Goal: Check status: Check status

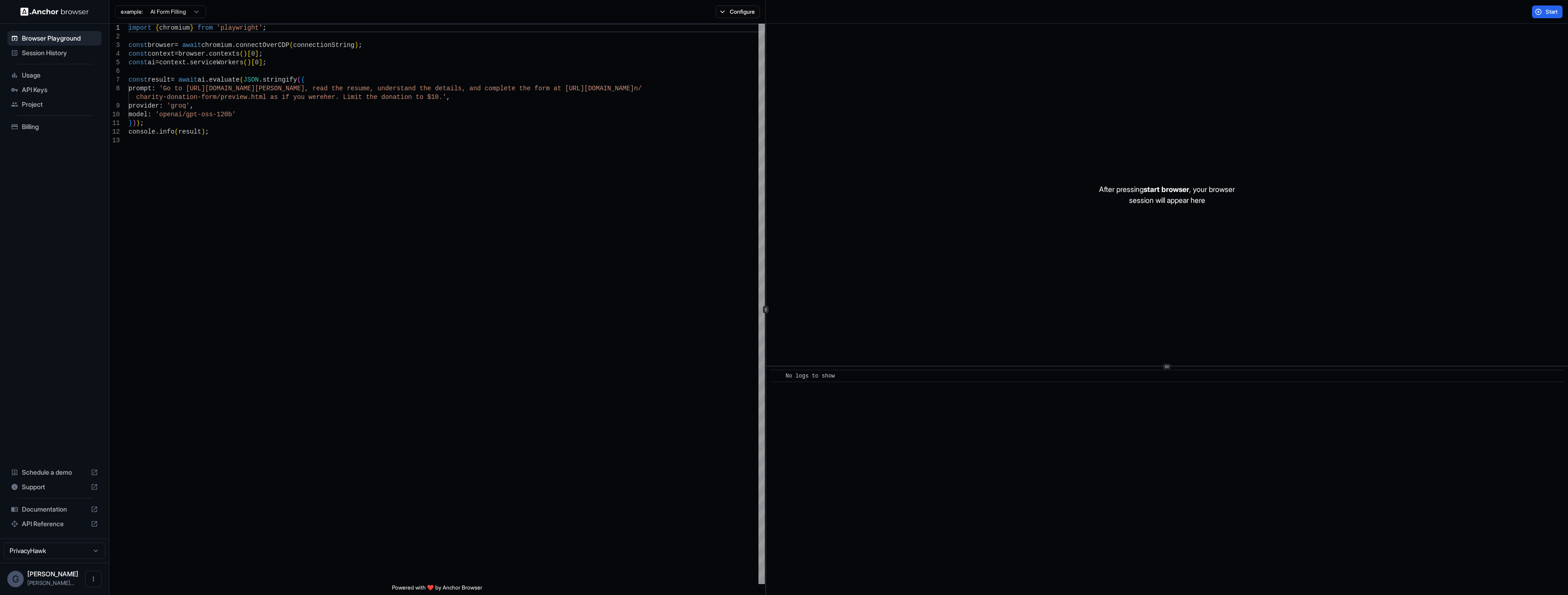
click at [40, 51] on span "Session History" at bounding box center [60, 52] width 76 height 9
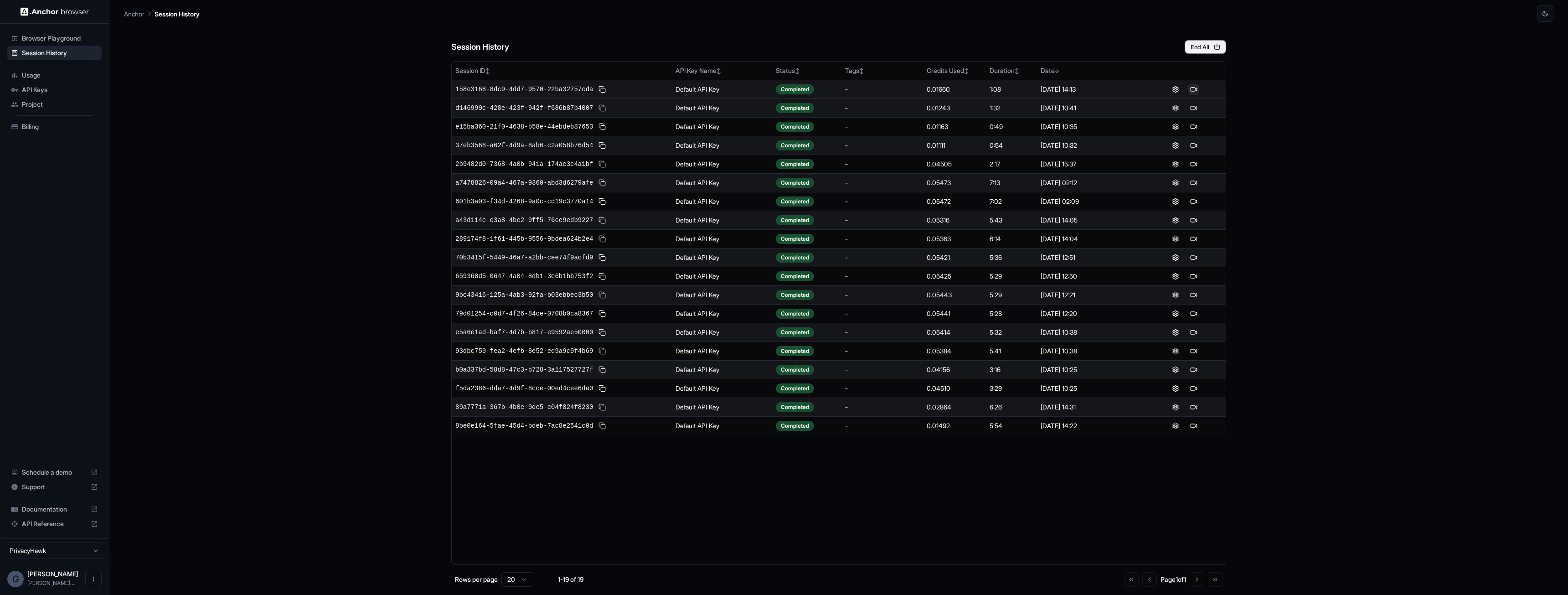
click at [1192, 91] on button at bounding box center [1193, 89] width 11 height 11
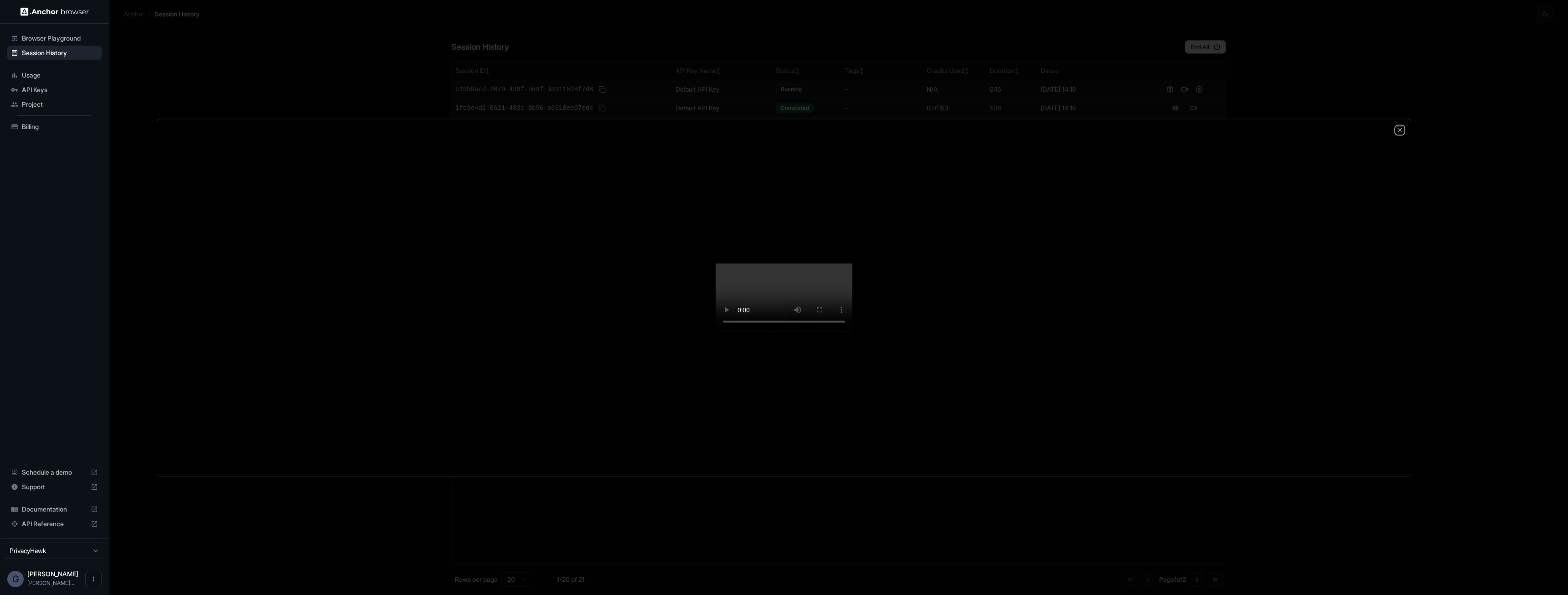
click at [1401, 126] on icon "button" at bounding box center [1400, 130] width 7 height 7
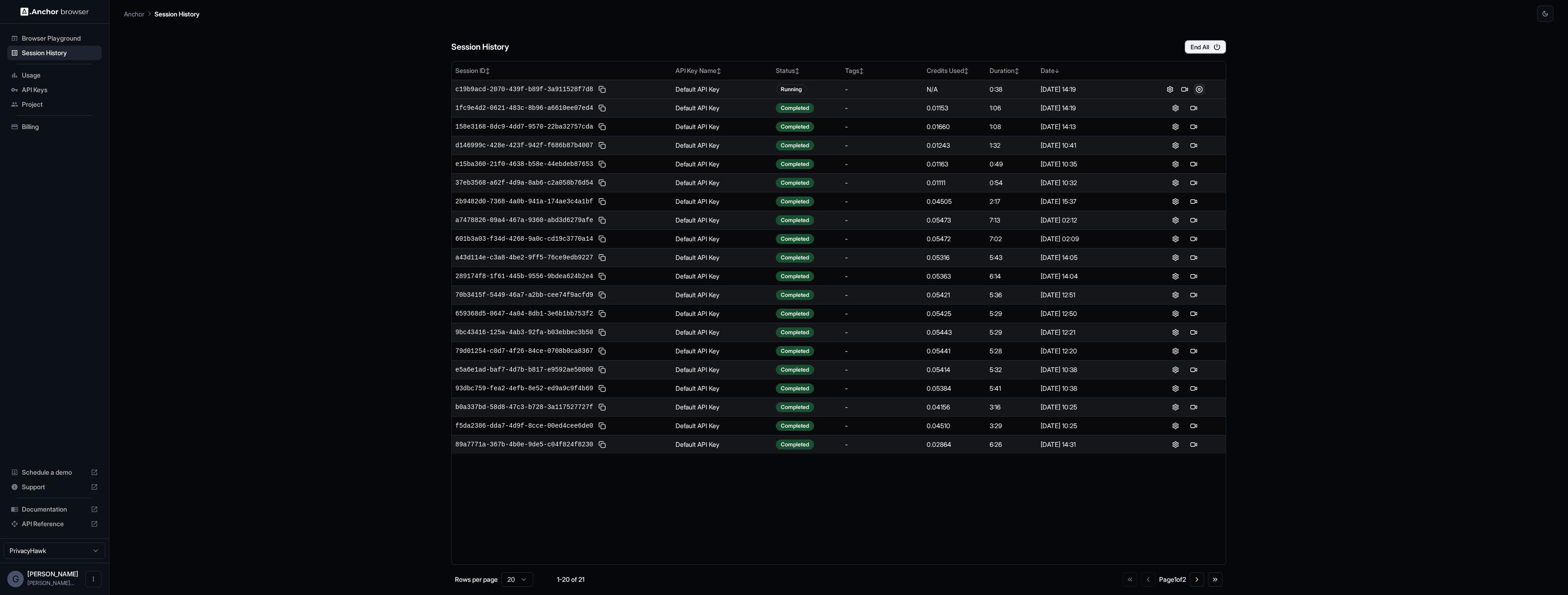
click at [1197, 90] on button at bounding box center [1199, 89] width 11 height 11
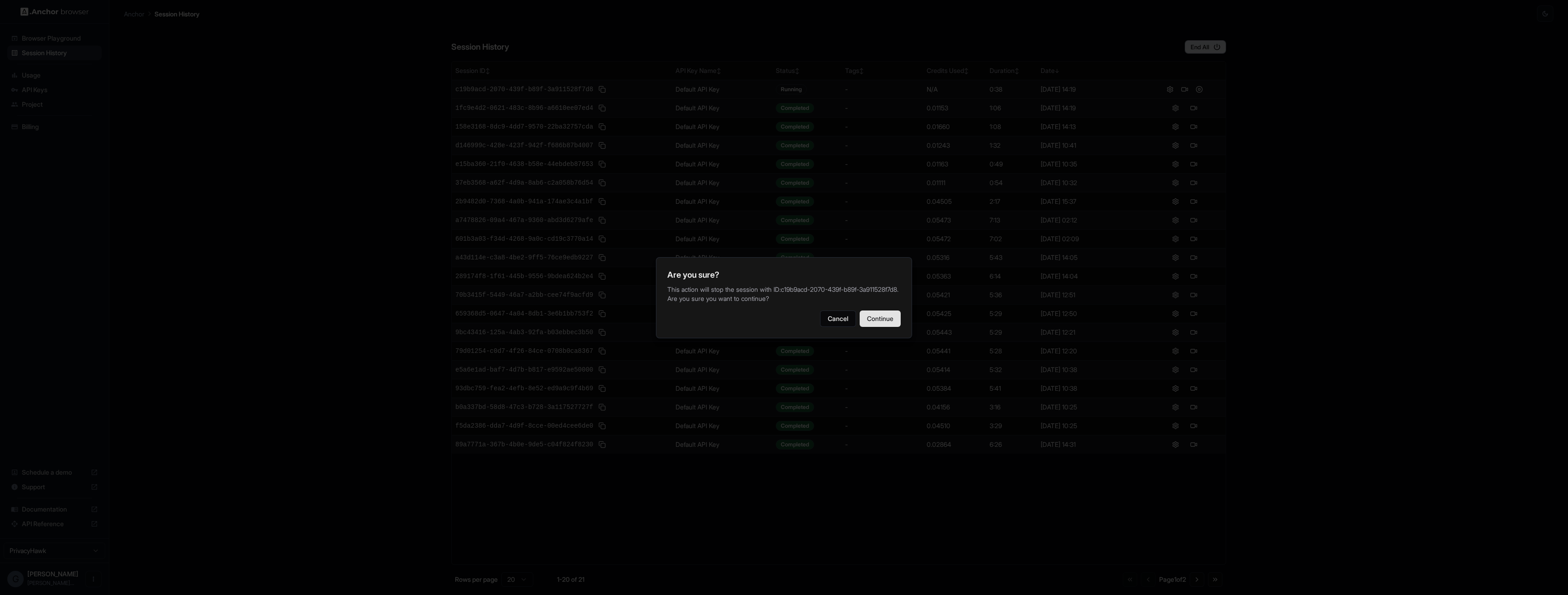
click at [887, 326] on button "Continue" at bounding box center [880, 318] width 41 height 17
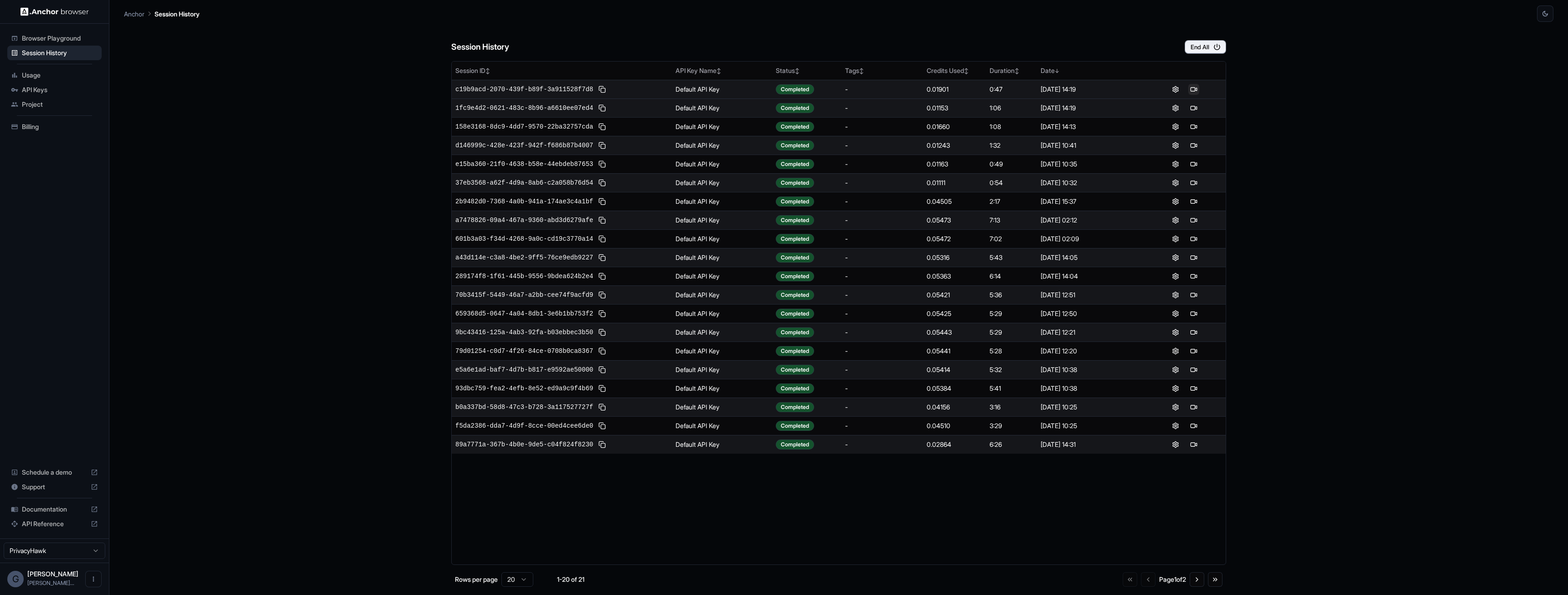
click at [1190, 87] on button at bounding box center [1193, 89] width 11 height 11
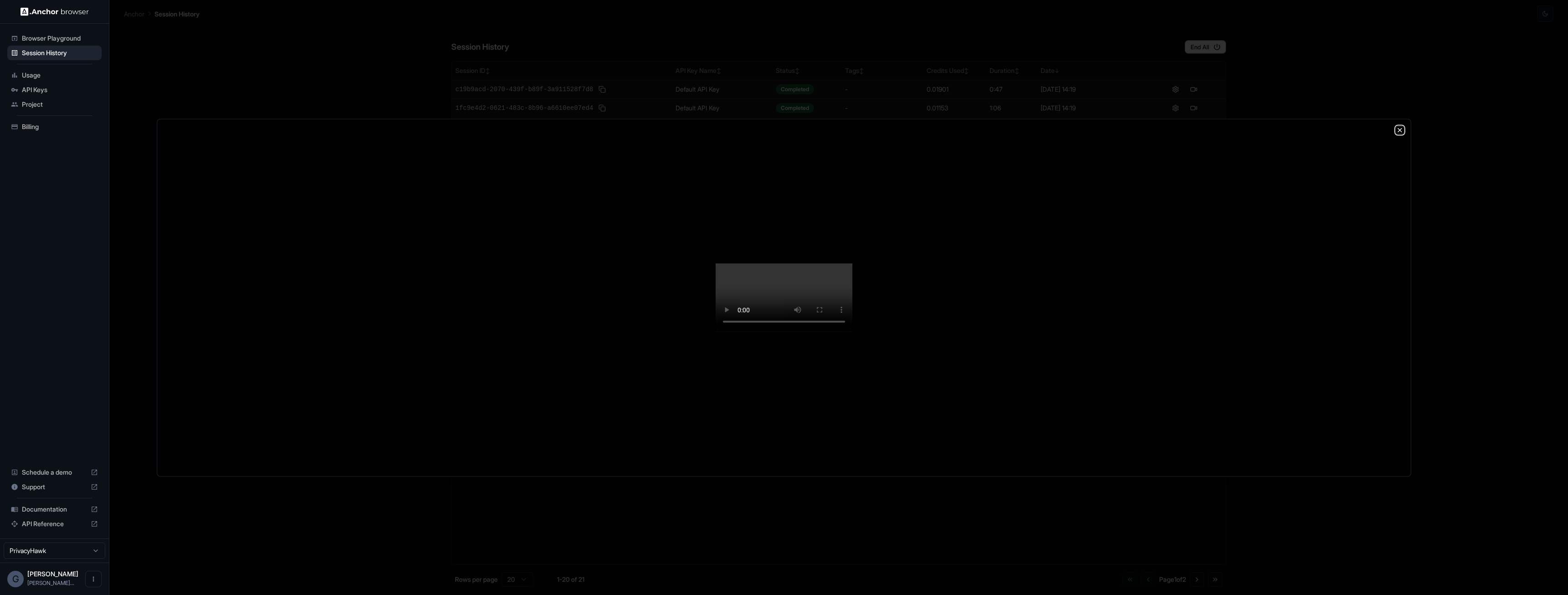
click at [1397, 126] on icon "button" at bounding box center [1400, 130] width 7 height 7
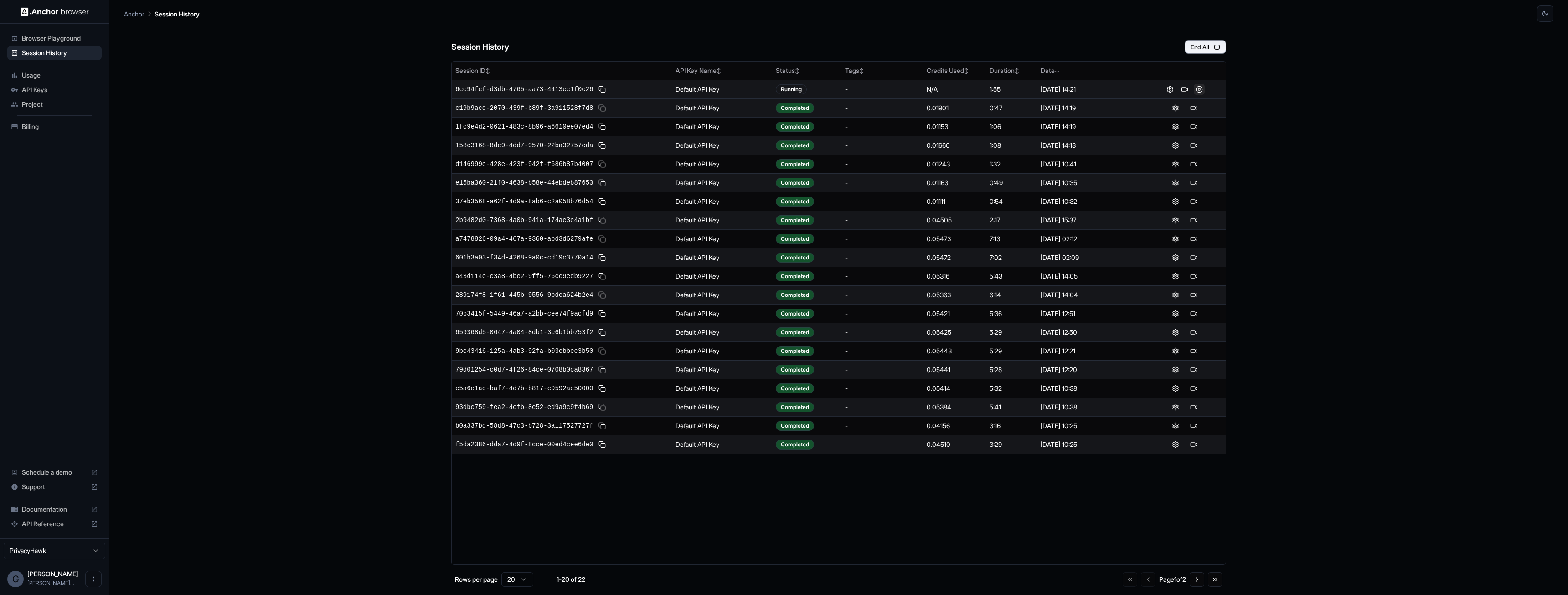
click at [1199, 92] on button at bounding box center [1199, 89] width 11 height 11
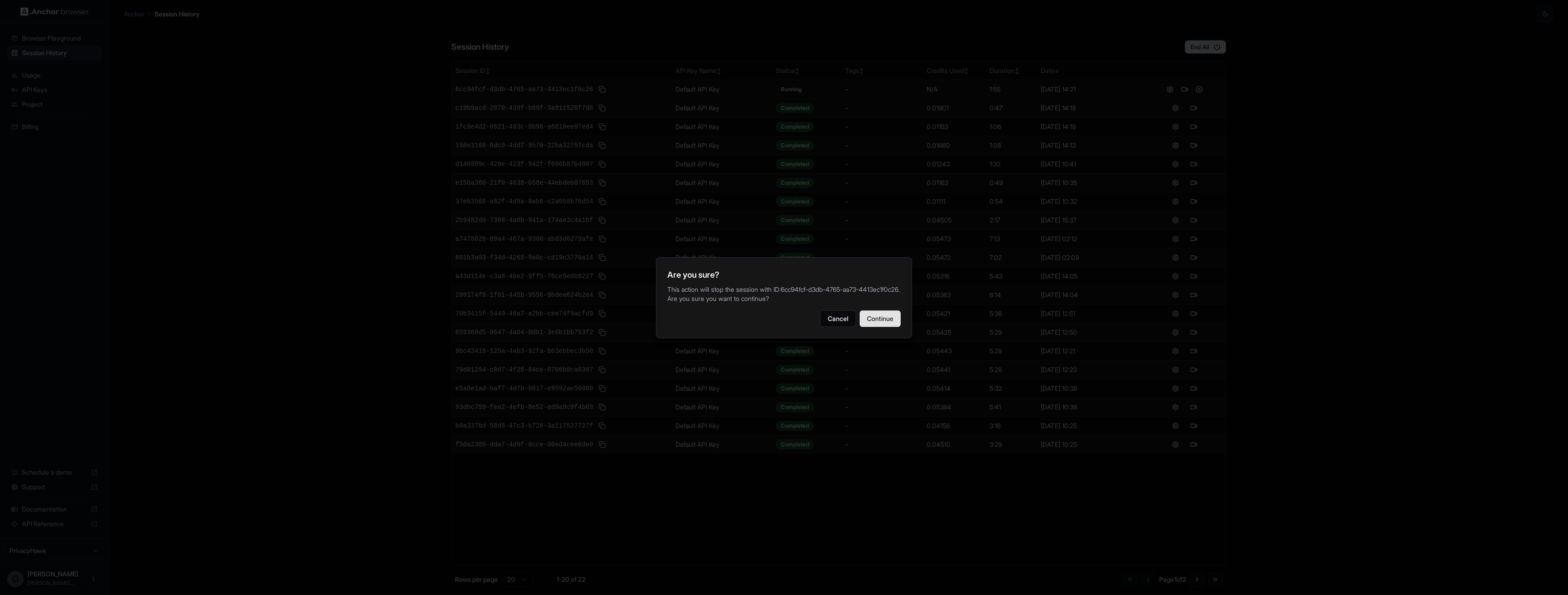
click at [863, 327] on button "Continue" at bounding box center [880, 318] width 41 height 17
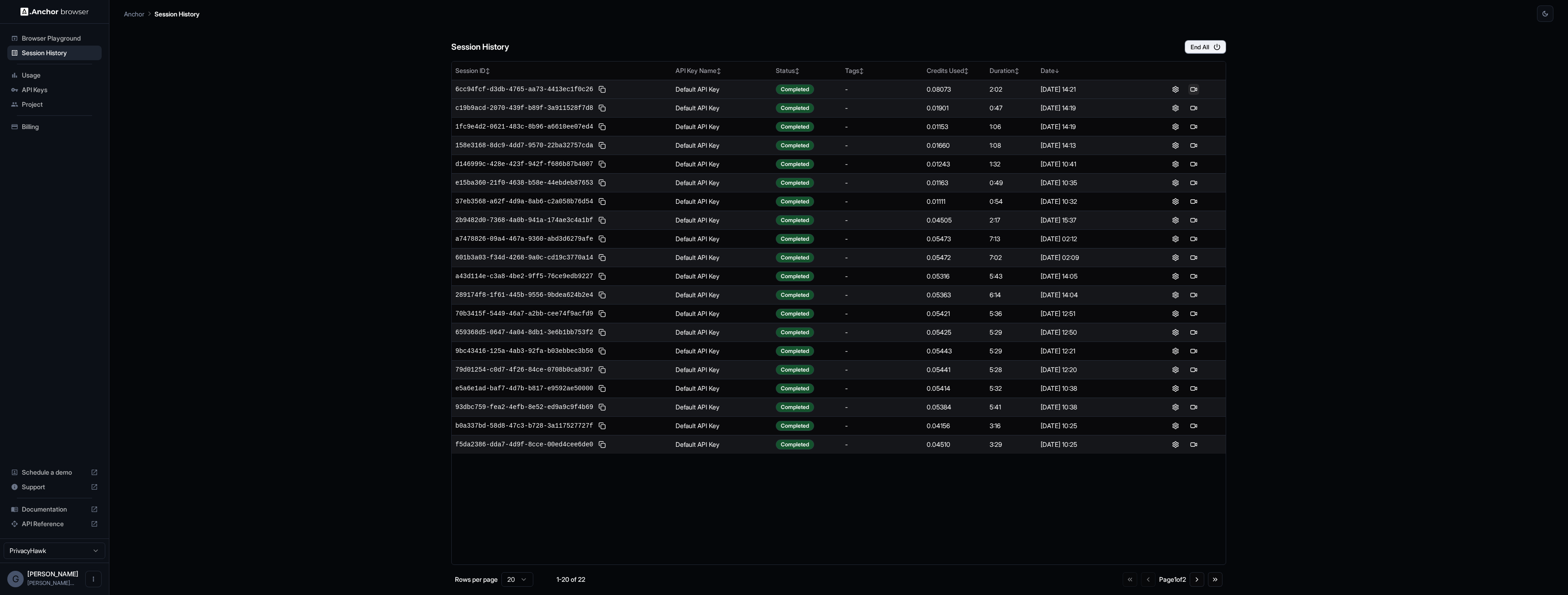
click at [1190, 90] on button at bounding box center [1193, 89] width 11 height 11
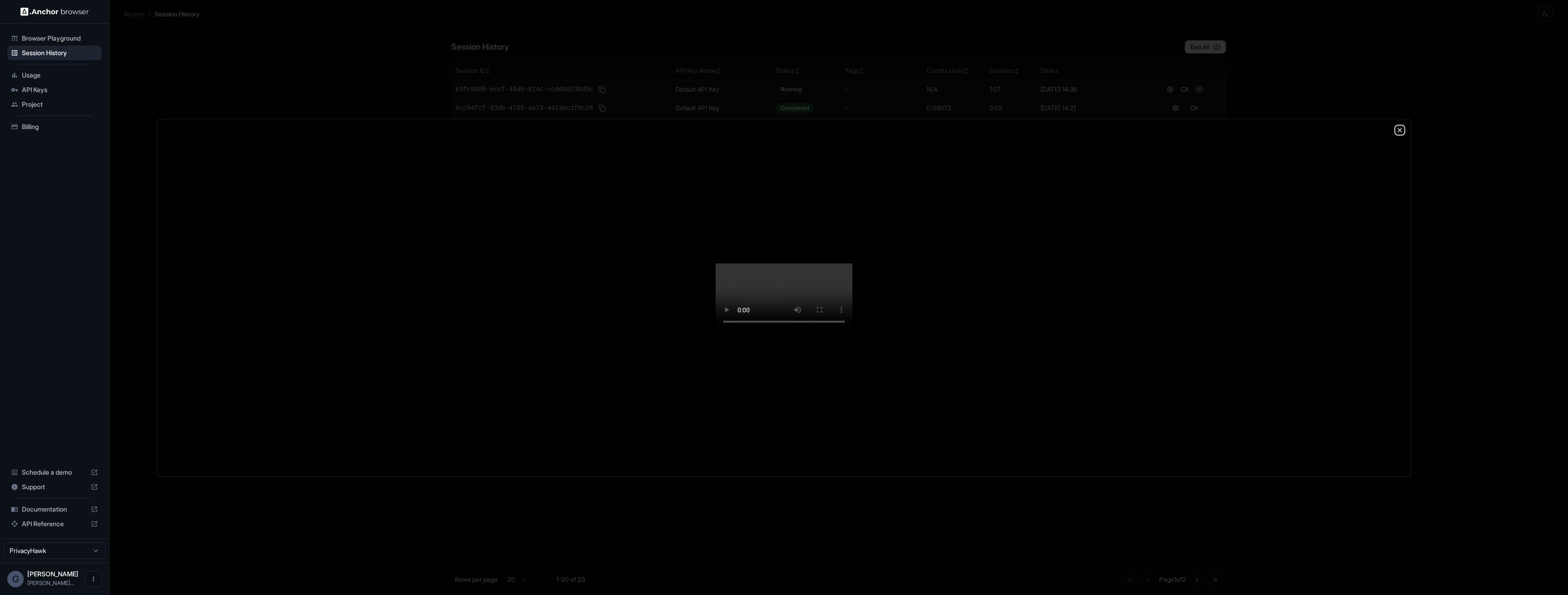
click at [1399, 128] on icon "button" at bounding box center [1399, 130] width 4 height 4
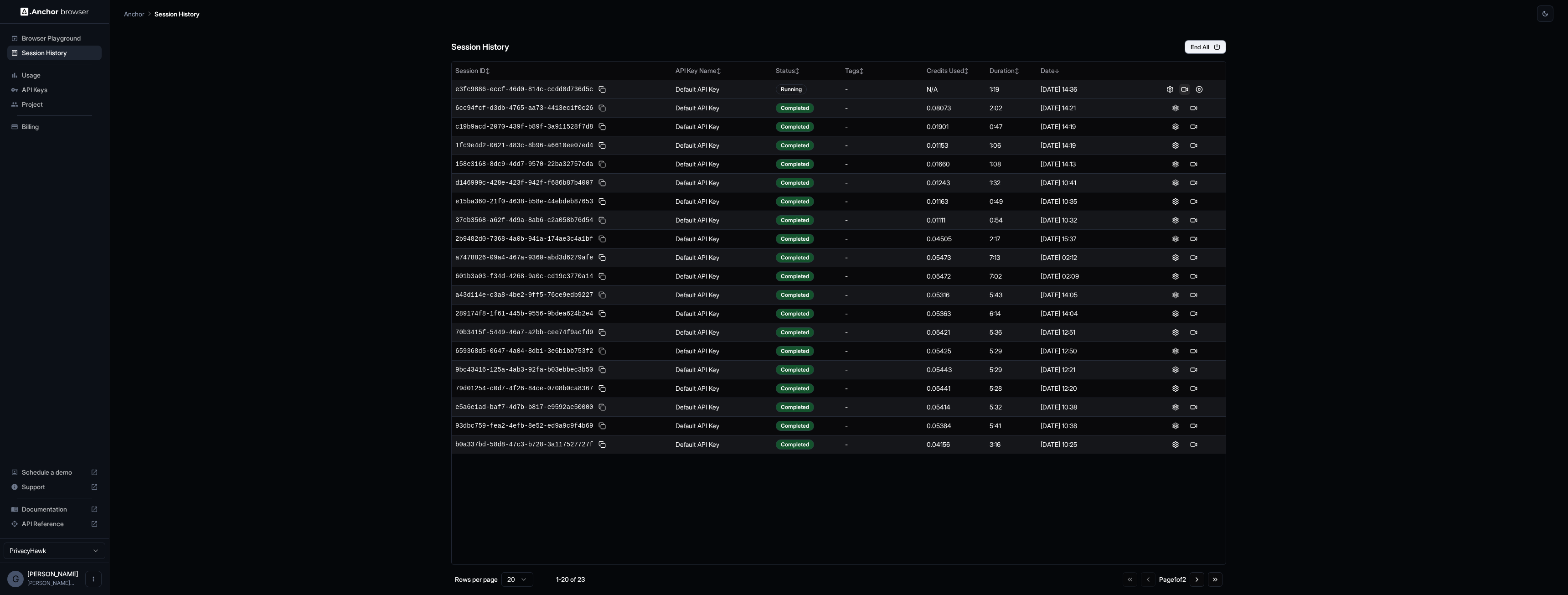
click at [1184, 90] on button at bounding box center [1184, 89] width 11 height 11
click at [1196, 91] on button at bounding box center [1199, 89] width 11 height 11
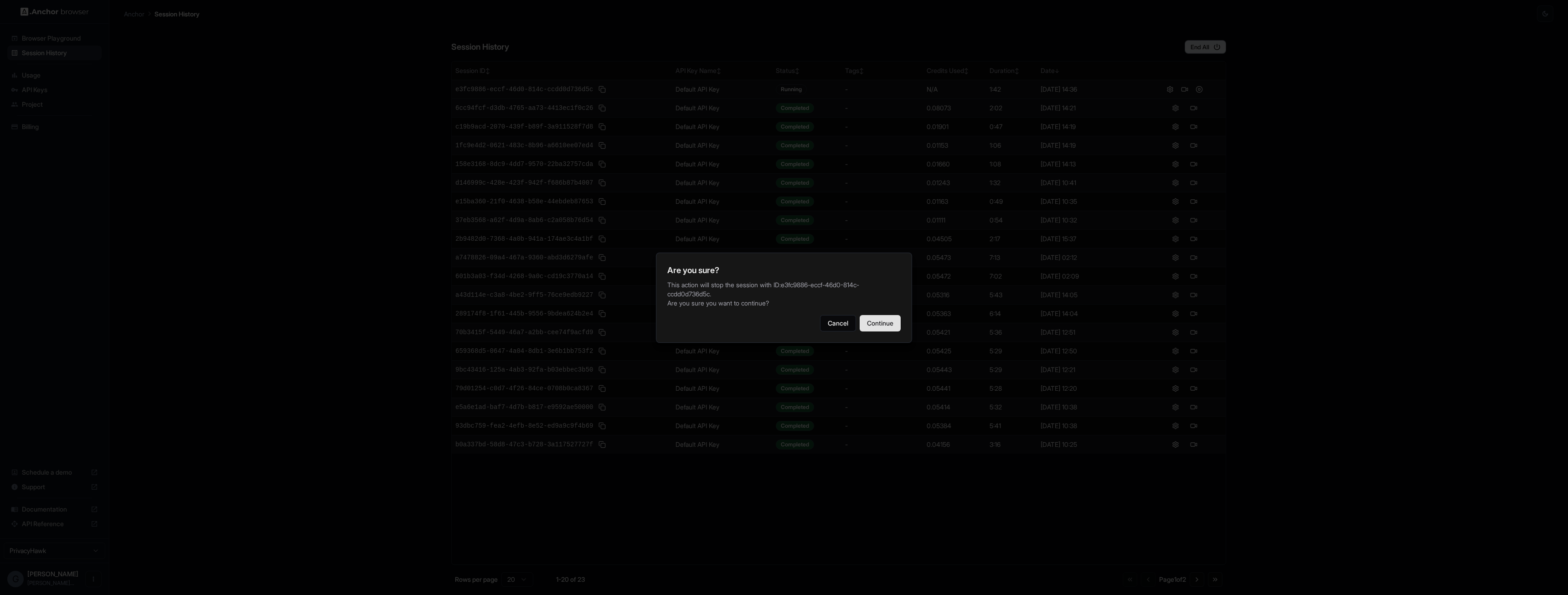
click at [874, 323] on button "Continue" at bounding box center [880, 323] width 41 height 17
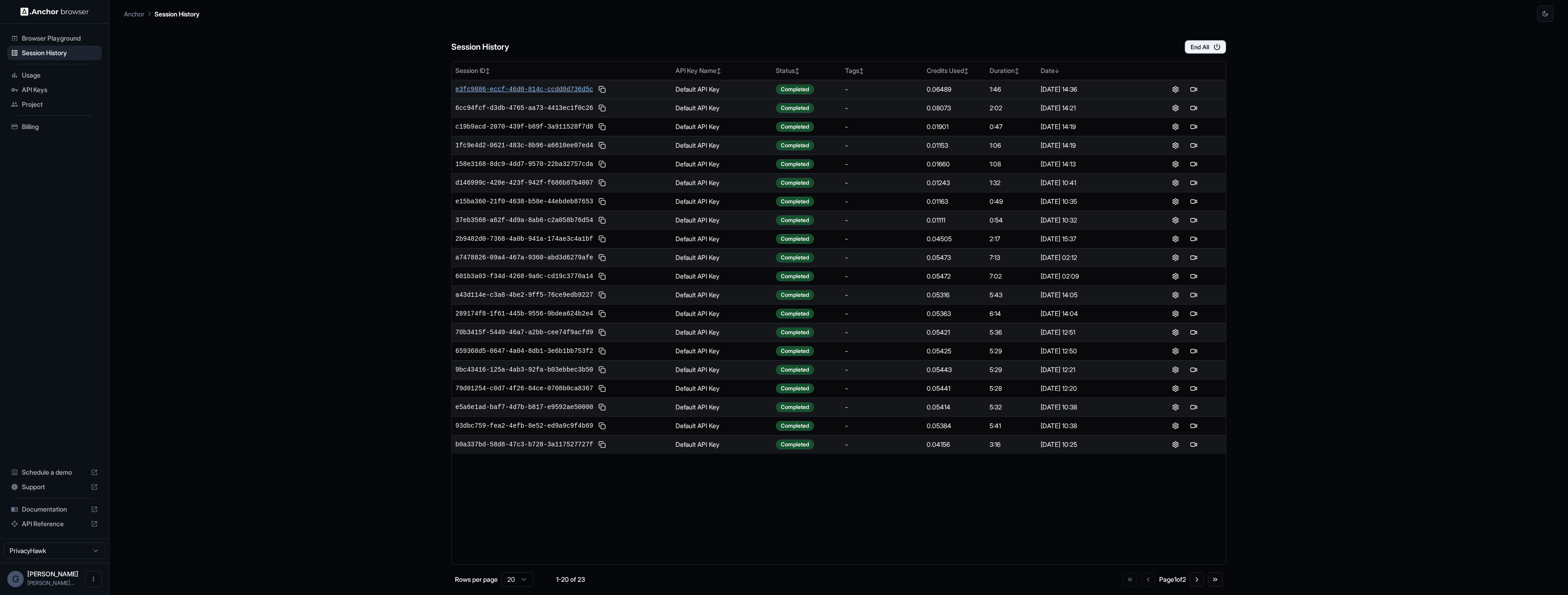
click at [571, 87] on span "e3fc9886-eccf-46d0-814c-ccdd0d736d5c" at bounding box center [523, 89] width 138 height 9
click at [1195, 91] on button at bounding box center [1193, 89] width 11 height 11
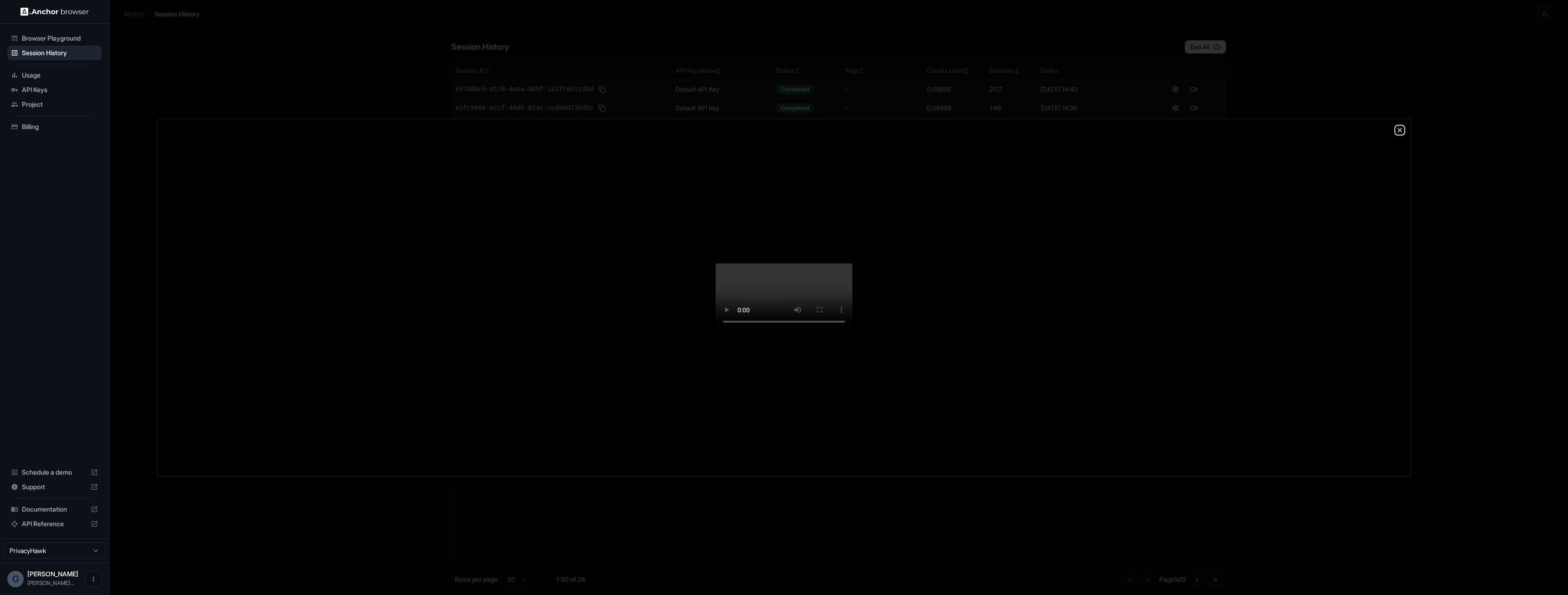
click at [1402, 126] on icon "button" at bounding box center [1400, 130] width 7 height 7
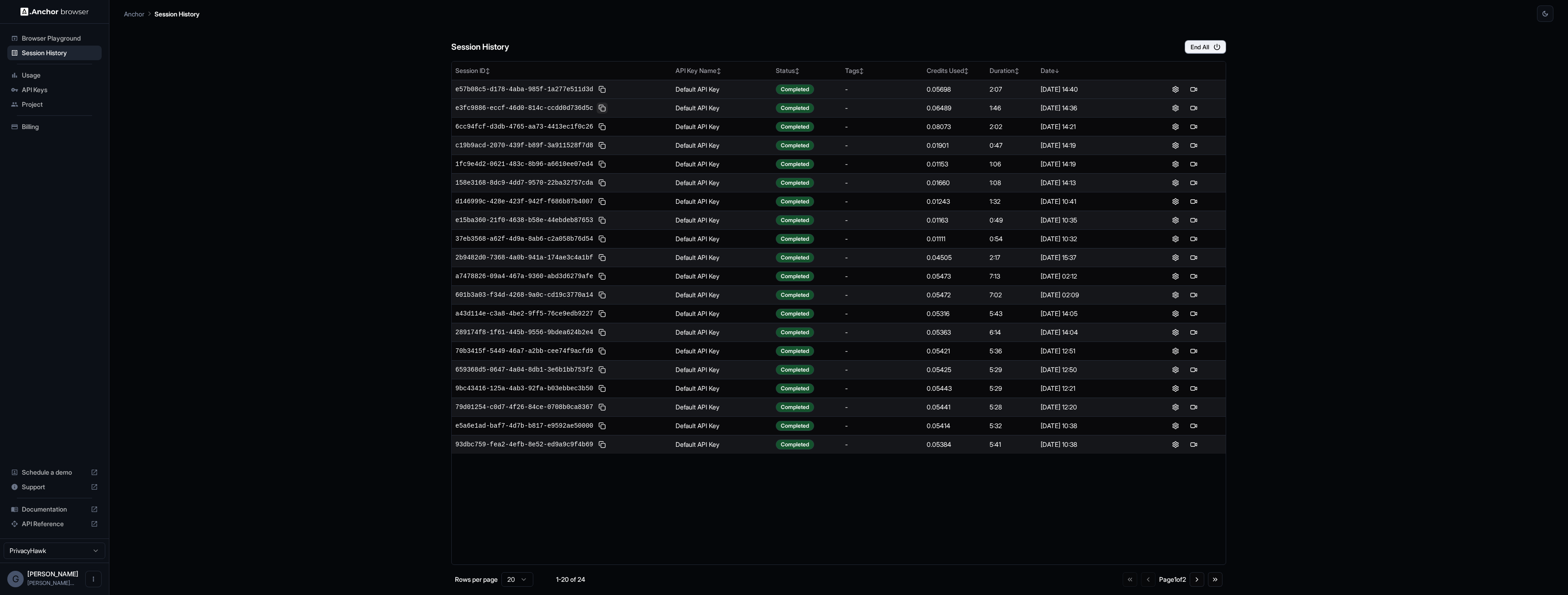
click at [597, 108] on button at bounding box center [602, 108] width 11 height 11
click at [597, 106] on button at bounding box center [602, 108] width 11 height 11
click at [597, 90] on button at bounding box center [602, 89] width 11 height 11
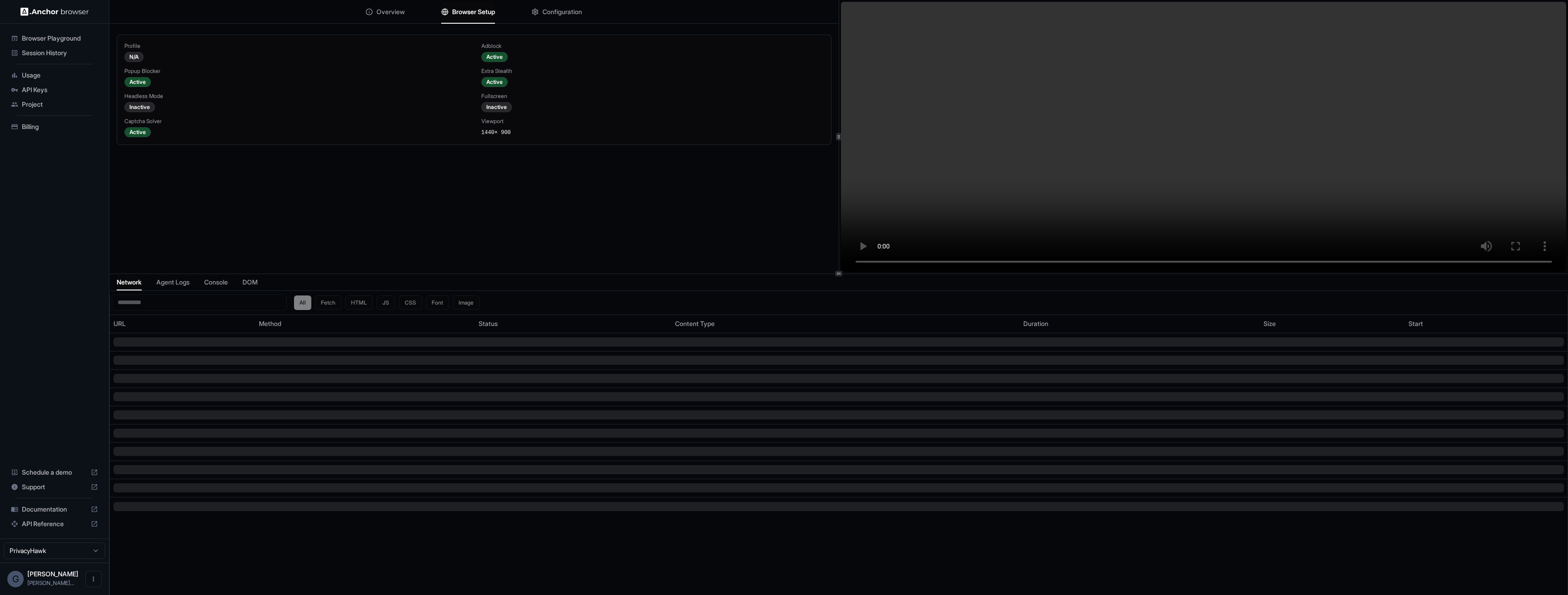
click at [464, 17] on button "Browser Setup" at bounding box center [468, 12] width 54 height 20
